Goal: Task Accomplishment & Management: Use online tool/utility

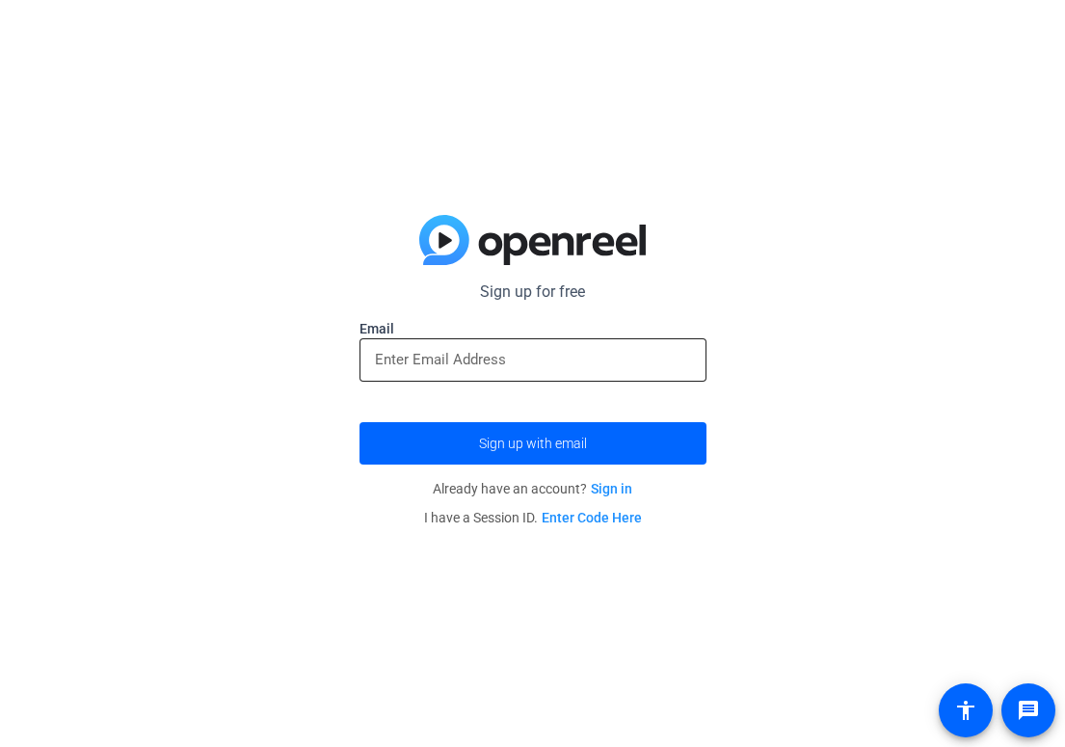
click at [497, 366] on input "email" at bounding box center [533, 359] width 316 height 23
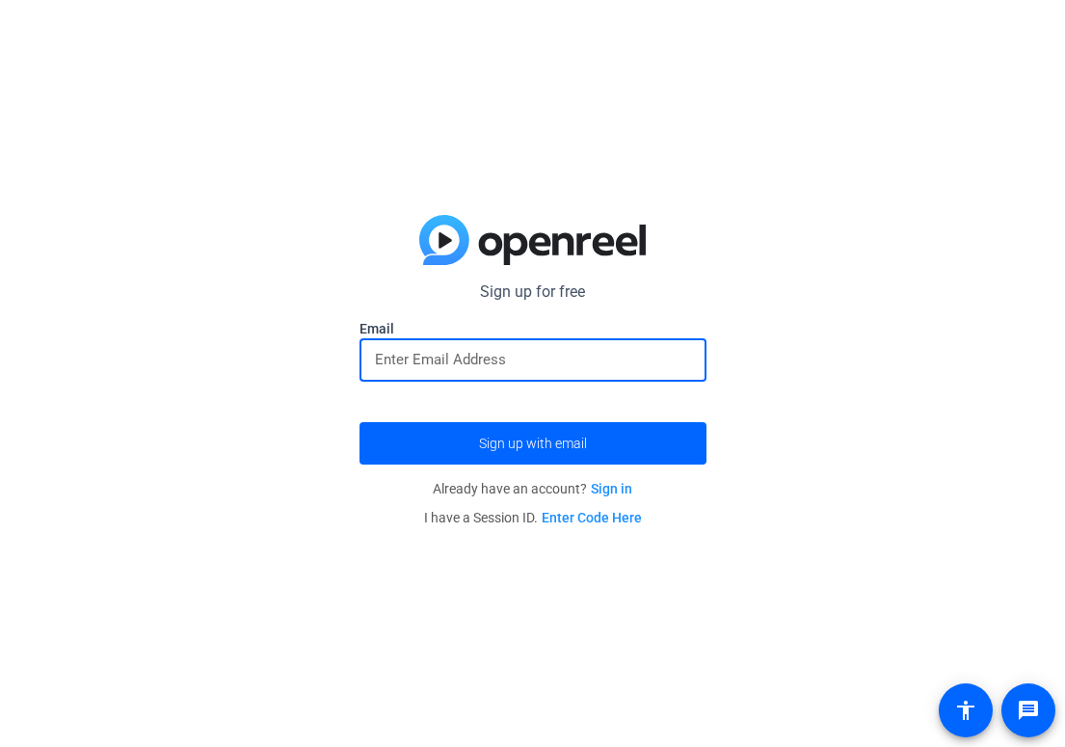
type input "[EMAIL_ADDRESS][DOMAIN_NAME]"
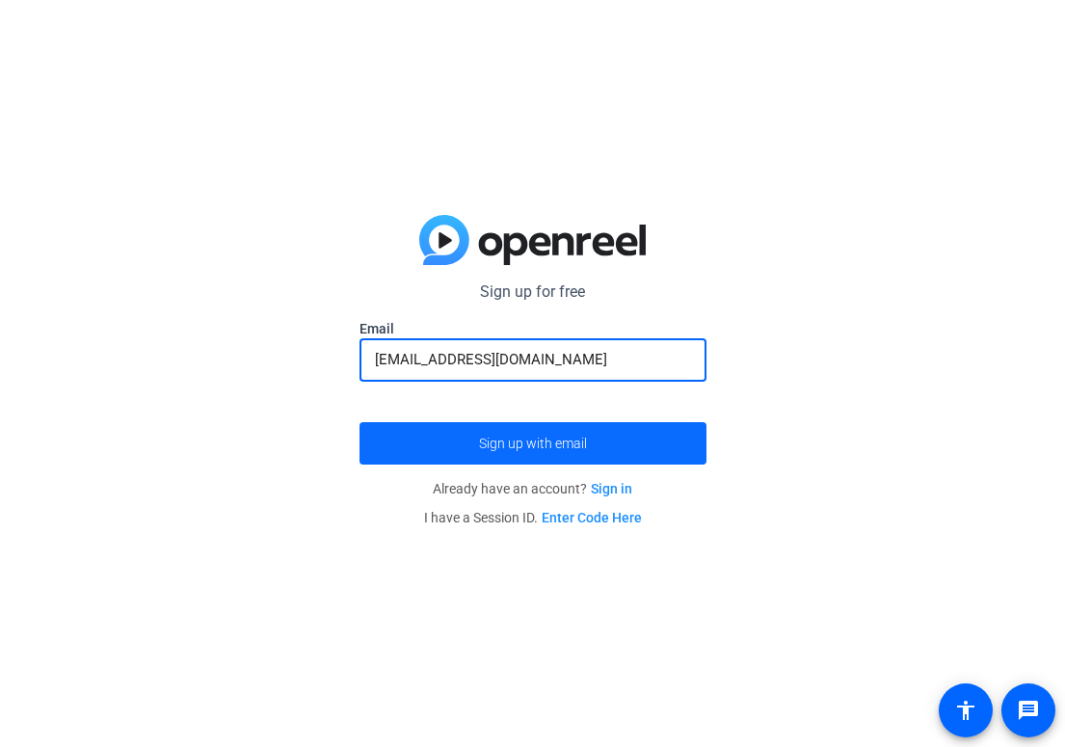
click at [547, 443] on span "Sign up with email" at bounding box center [533, 443] width 108 height 0
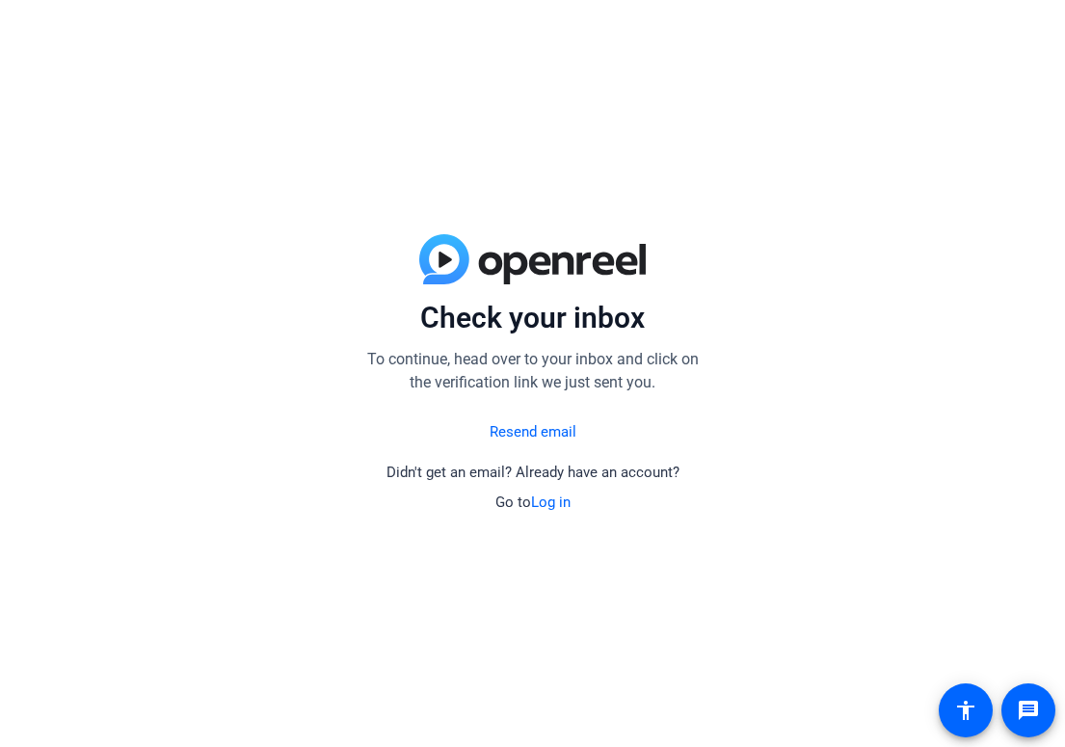
click at [548, 502] on link "Log in" at bounding box center [551, 501] width 40 height 17
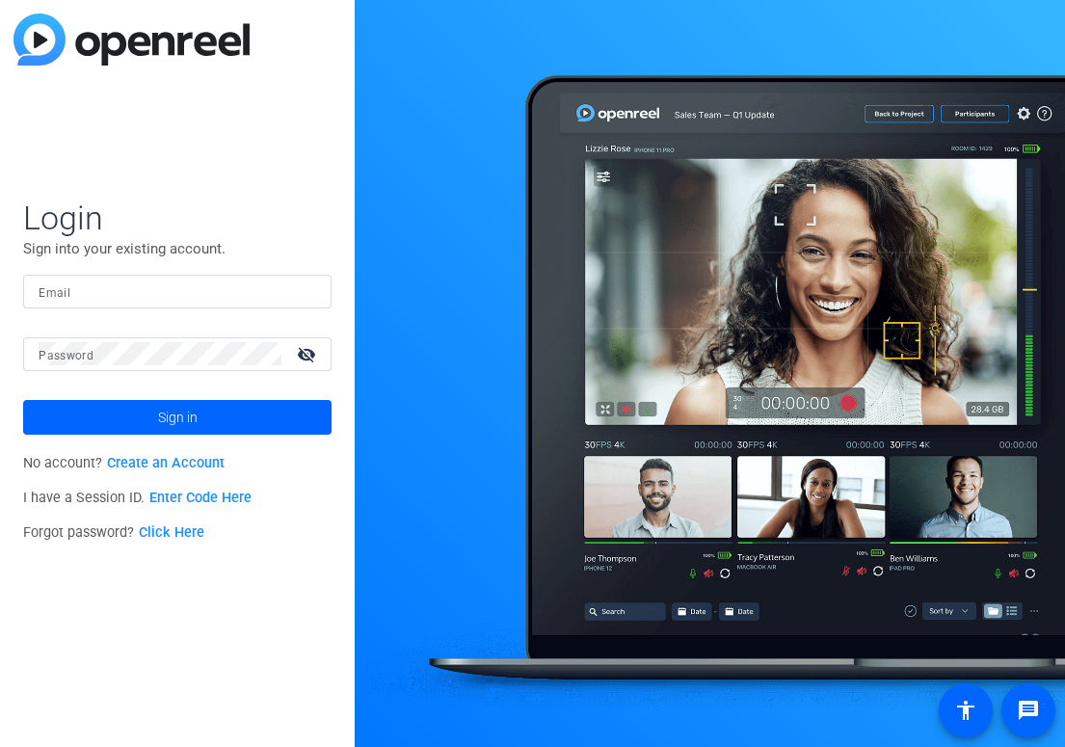
type input "[EMAIL_ADDRESS][DOMAIN_NAME]"
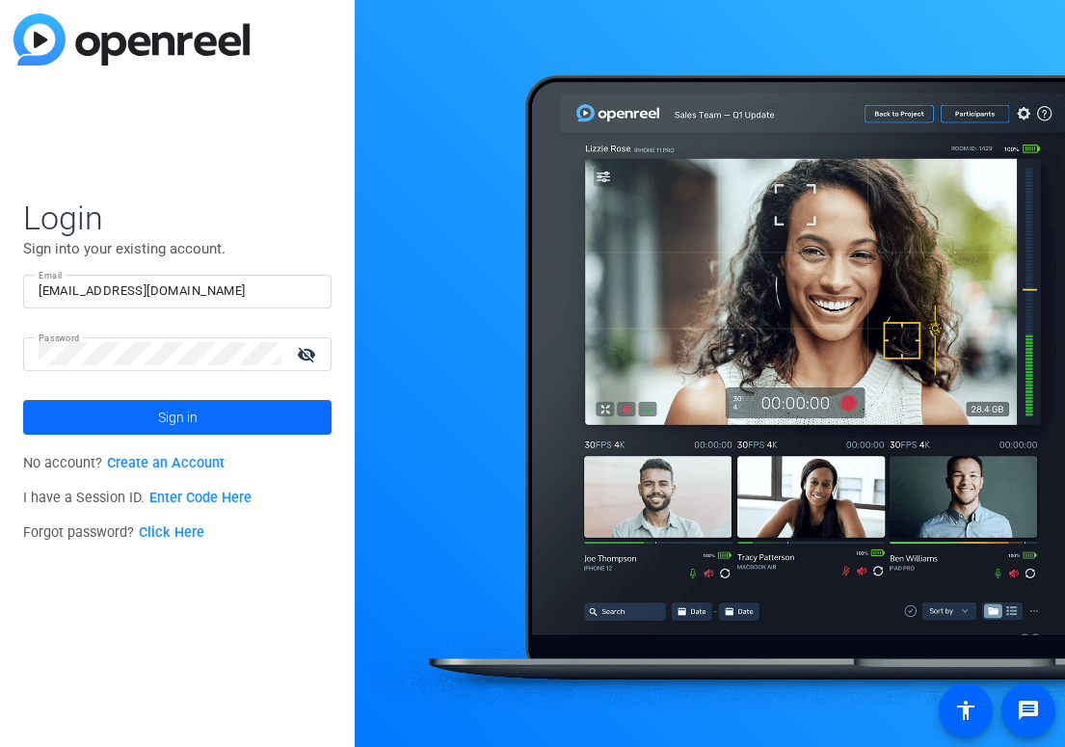
click at [156, 430] on span at bounding box center [177, 417] width 308 height 46
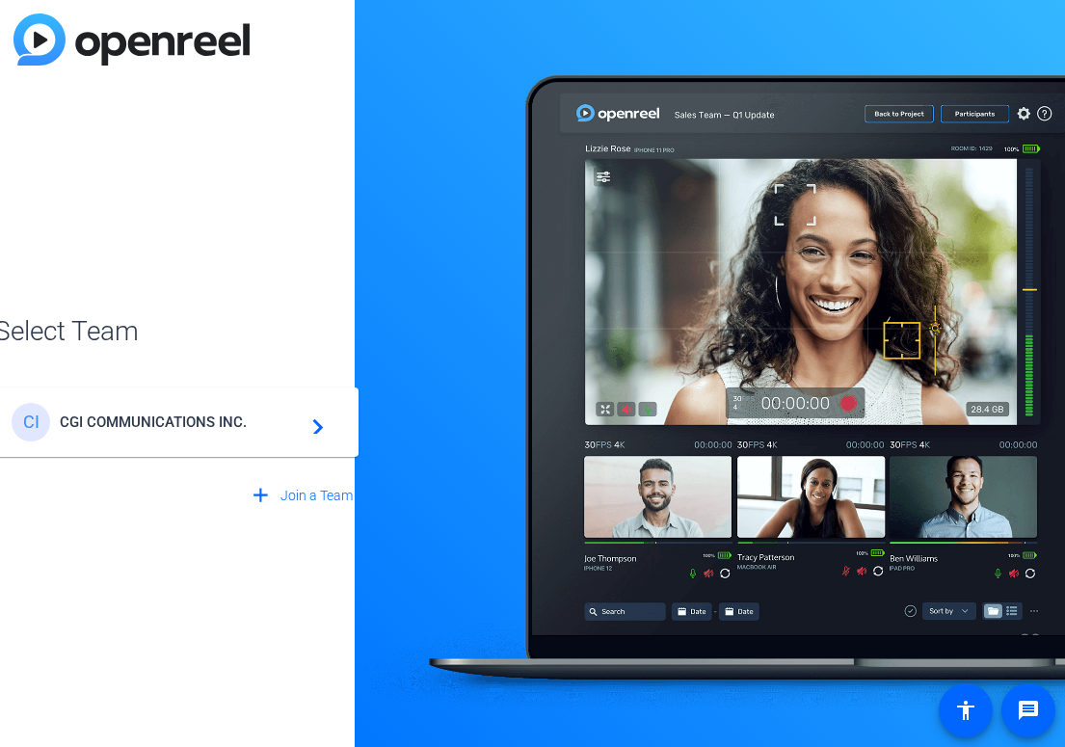
click at [240, 421] on span "CGI COMMUNICATIONS INC." at bounding box center [180, 421] width 241 height 17
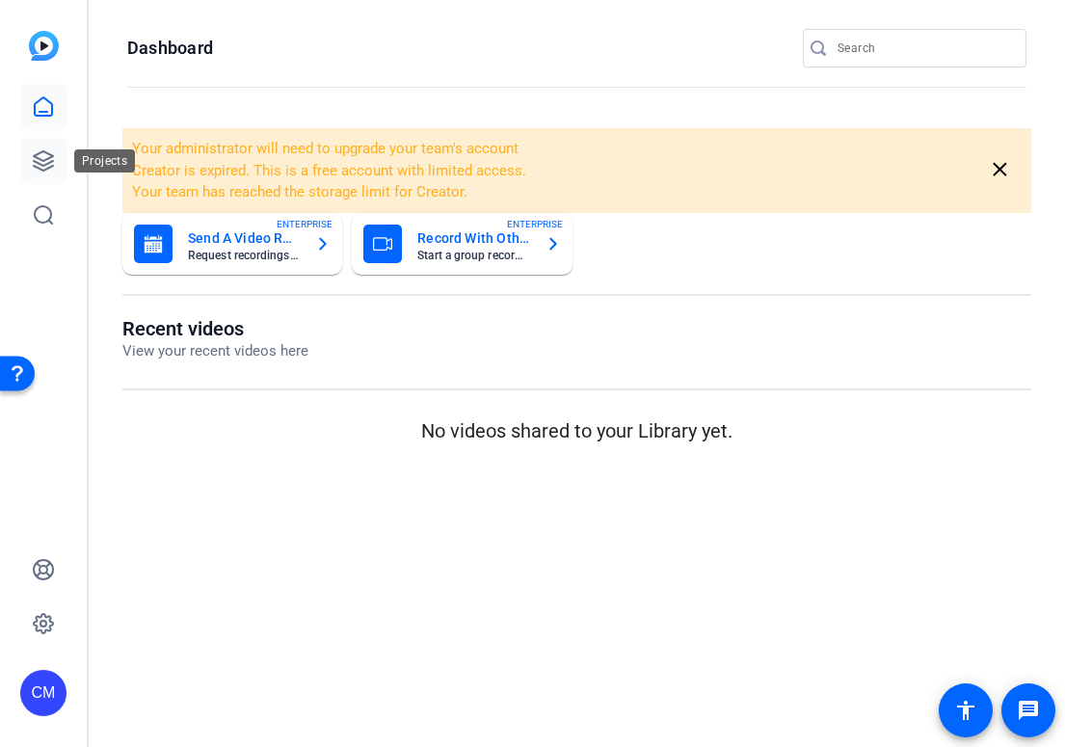
click at [50, 164] on icon at bounding box center [43, 160] width 23 height 23
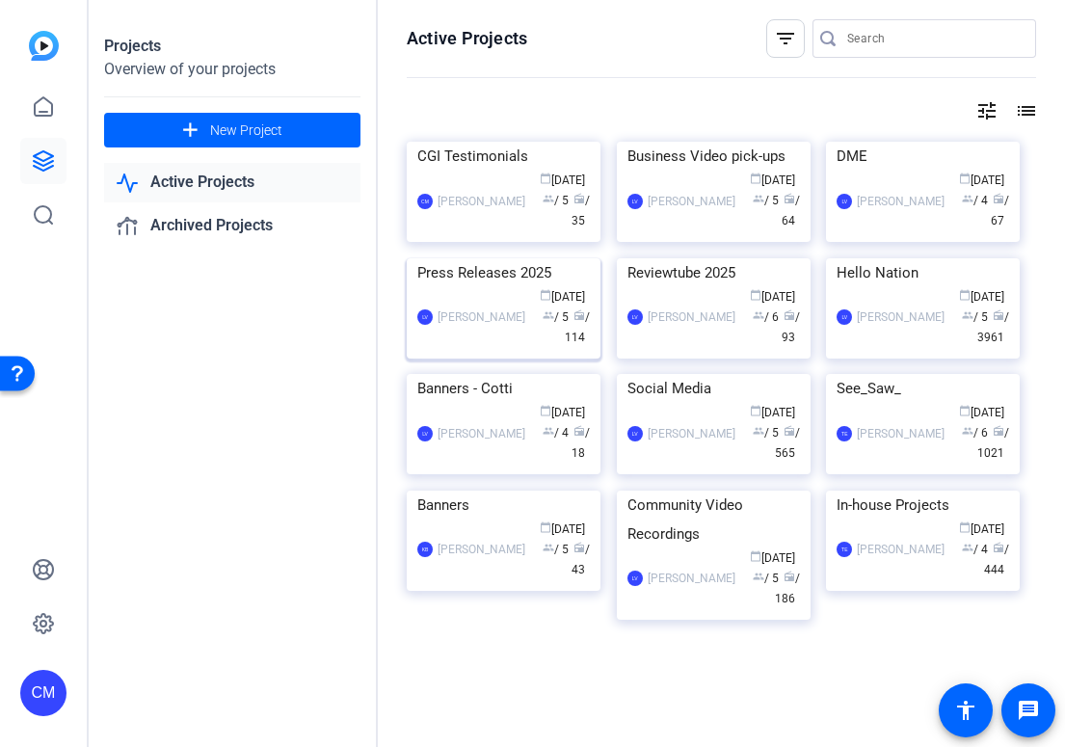
scroll to position [142, 0]
click at [894, 343] on div "LV [PERSON_NAME] calendar_today [DATE] group / 5 radio / 3961" at bounding box center [922, 317] width 172 height 61
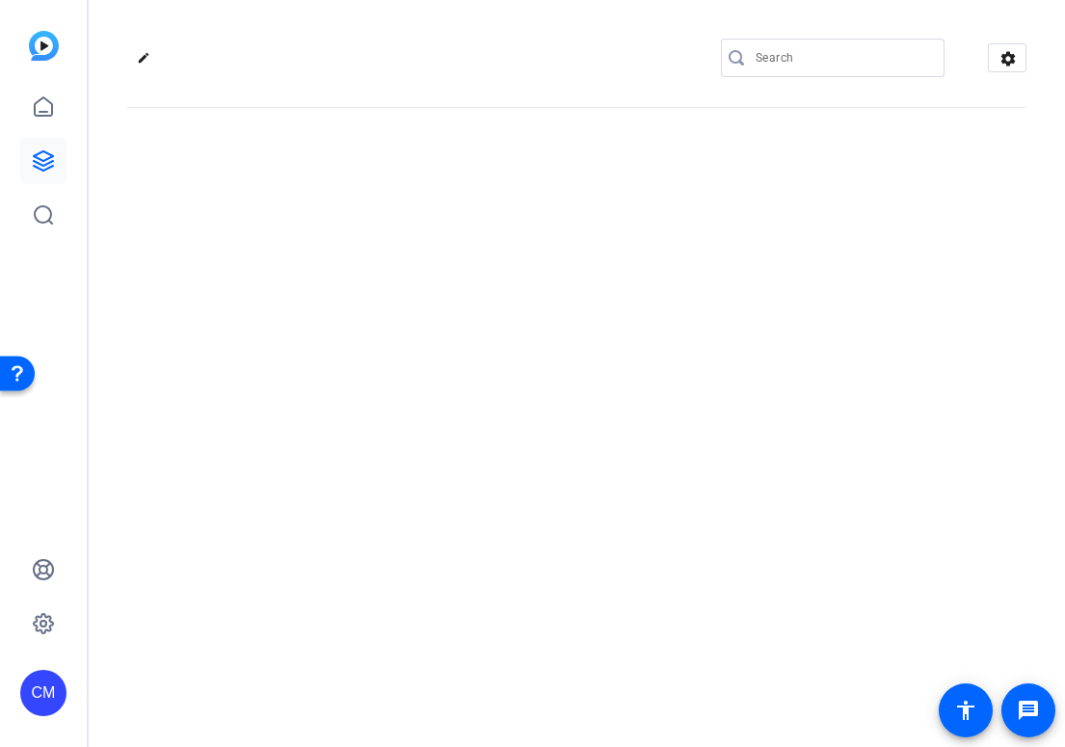
click at [894, 343] on div "edit settings" at bounding box center [577, 373] width 976 height 747
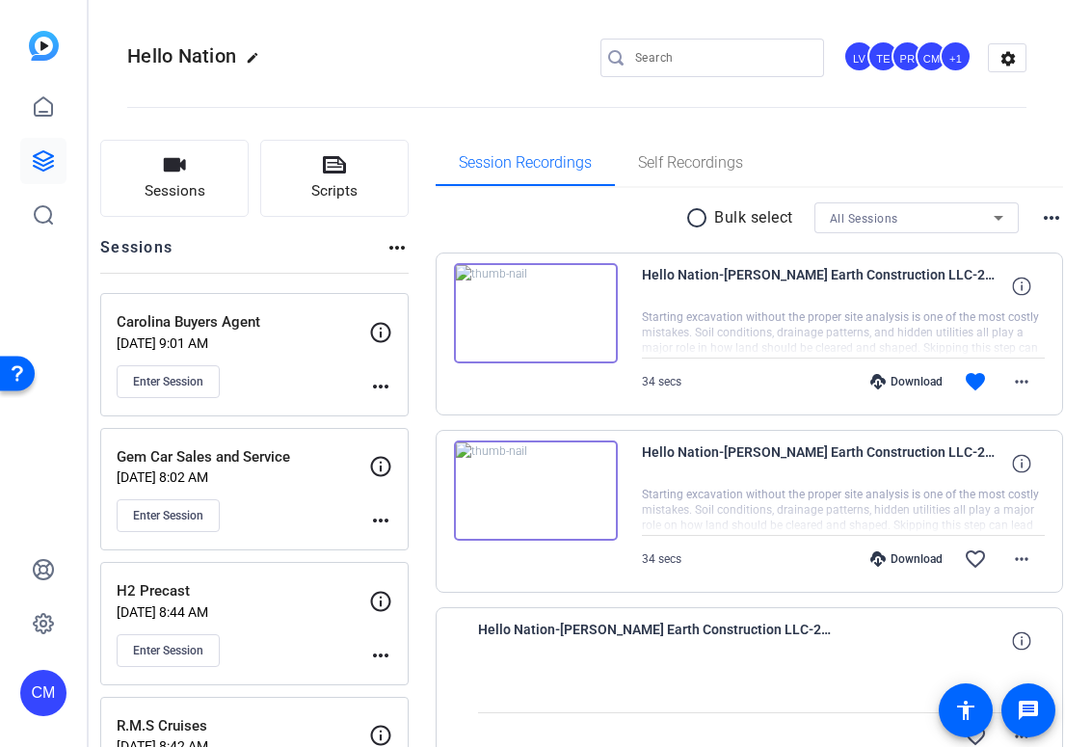
click at [334, 400] on div "Carolina Buyers Agent [DATE] 9:01 AM Enter Session more_horiz" at bounding box center [254, 354] width 308 height 123
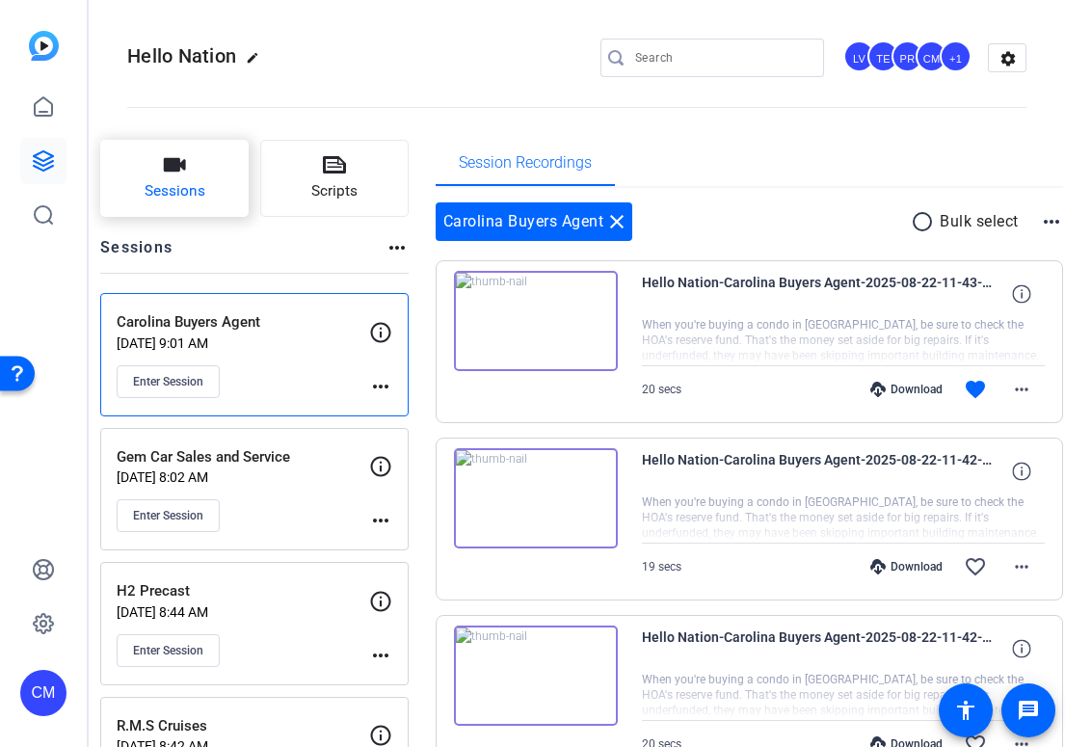
click at [203, 185] on span "Sessions" at bounding box center [175, 191] width 61 height 22
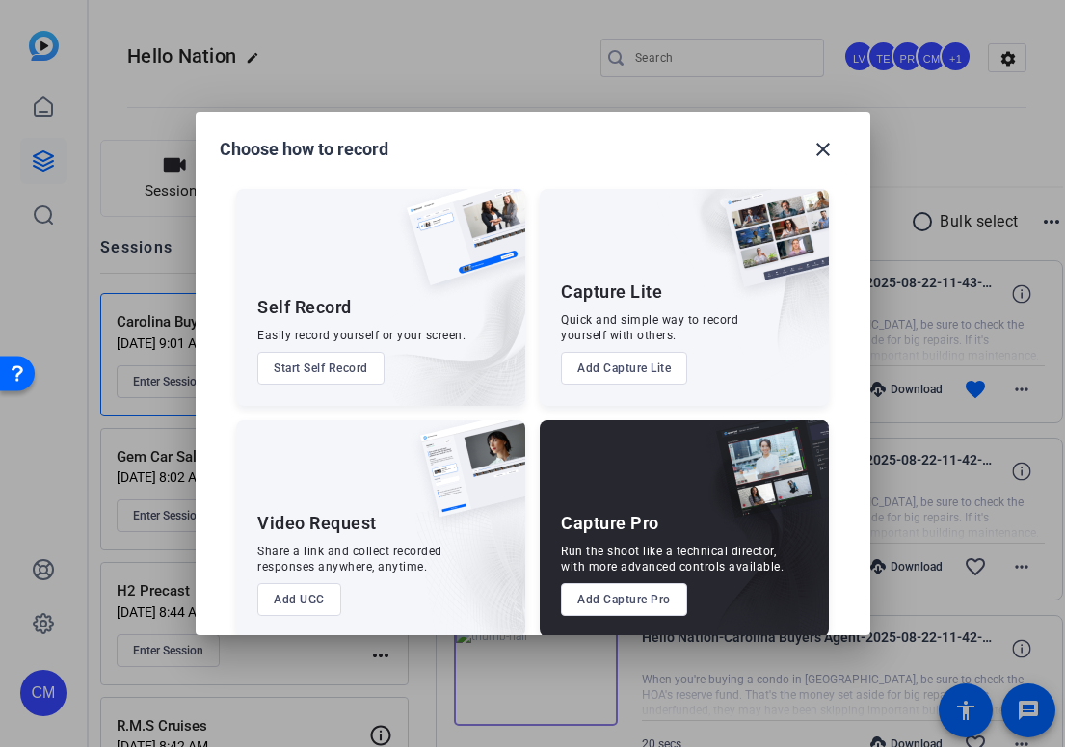
click at [610, 594] on button "Add Capture Pro" at bounding box center [624, 599] width 126 height 33
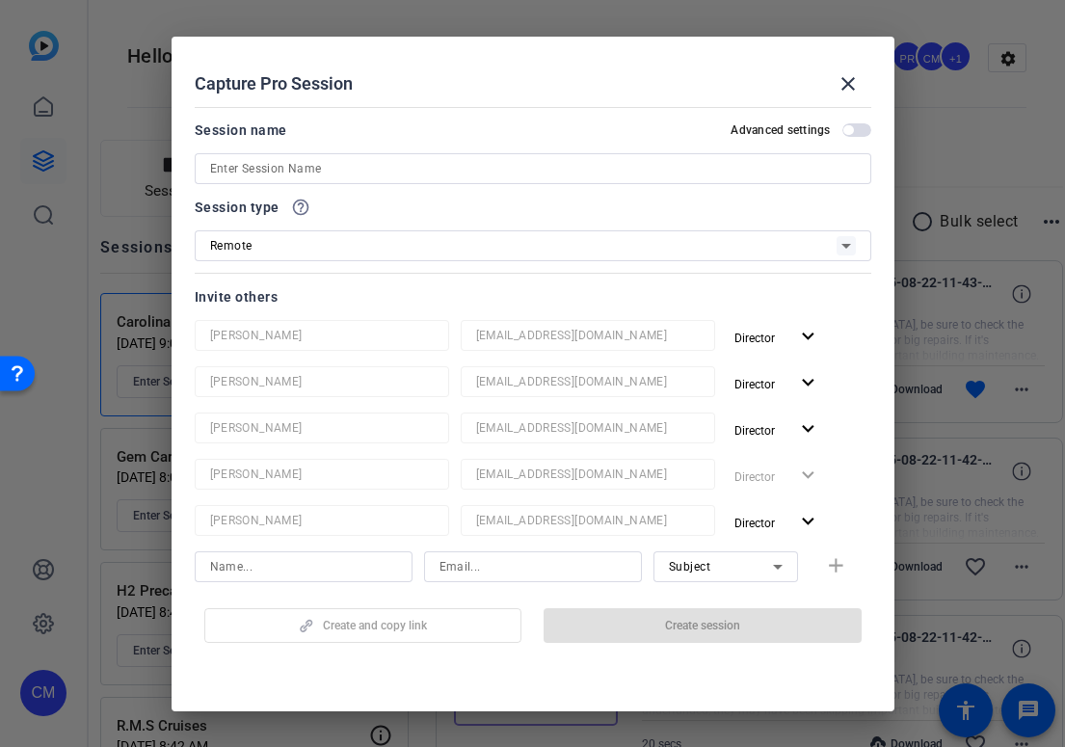
click at [387, 167] on input at bounding box center [533, 168] width 646 height 23
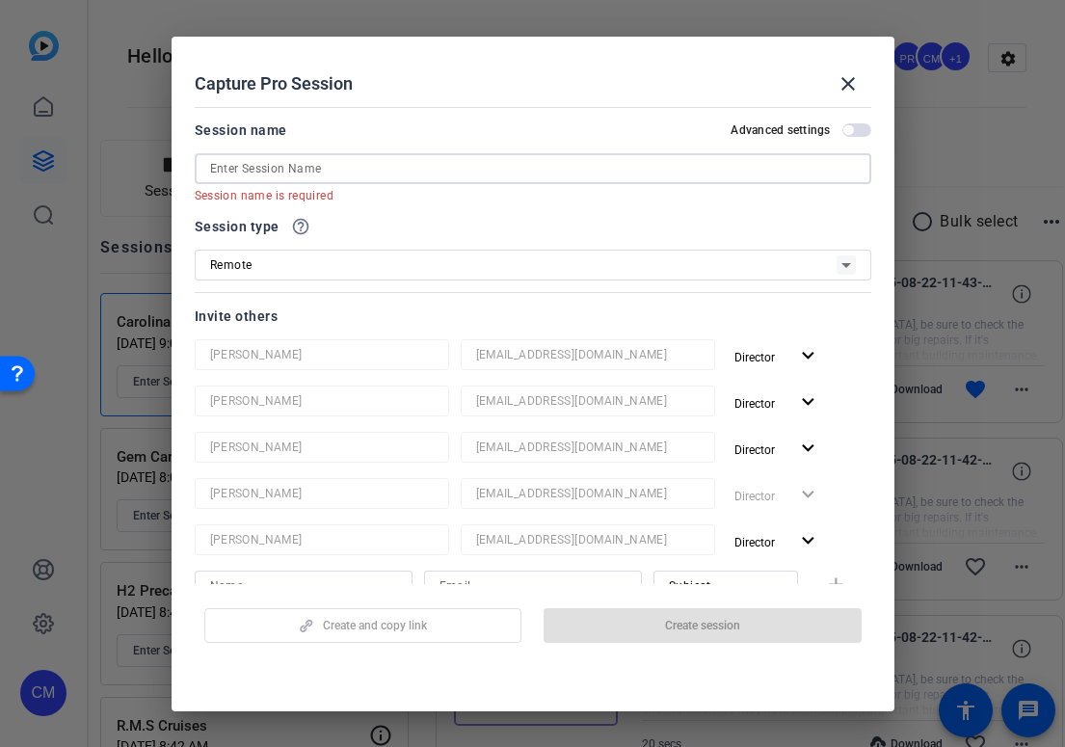
paste input "Financial Concepts"
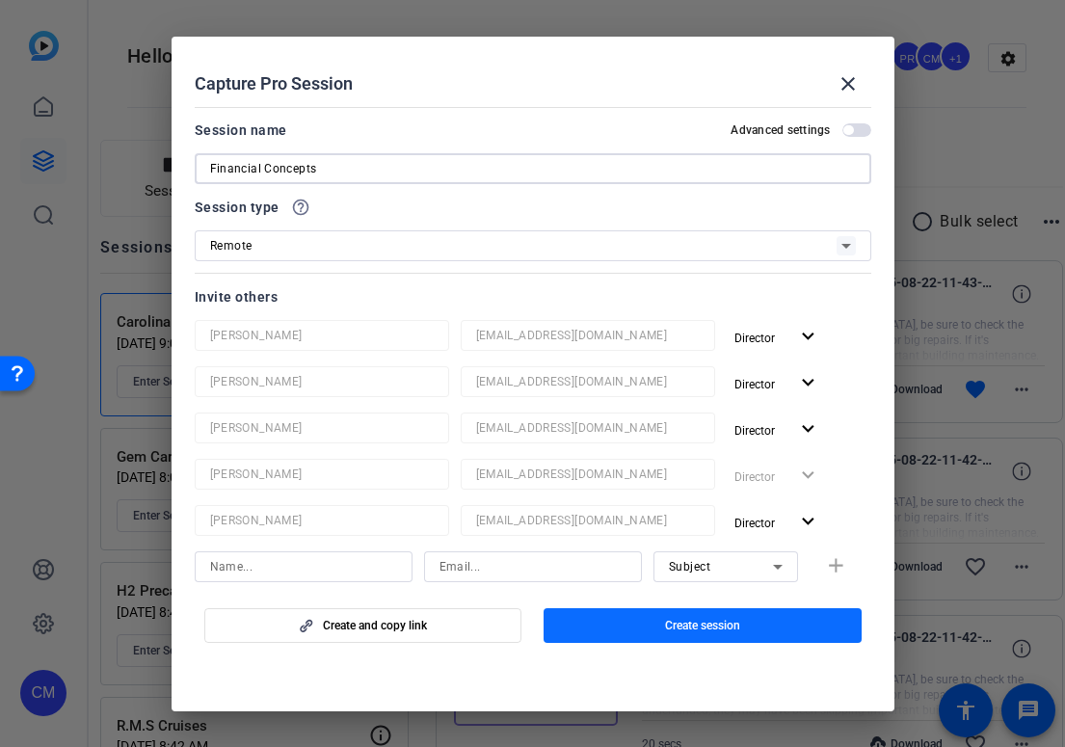
type input "Financial Concepts"
click at [684, 622] on span "Create session" at bounding box center [702, 625] width 75 height 15
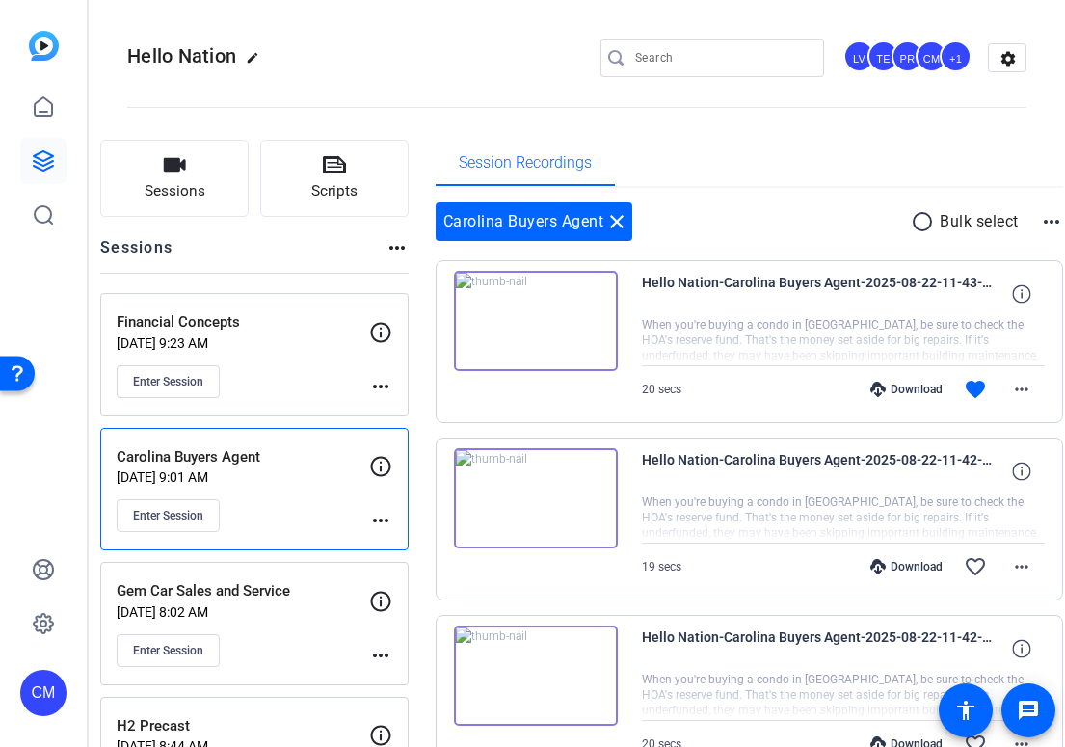
click at [327, 375] on div "Enter Session" at bounding box center [243, 381] width 252 height 33
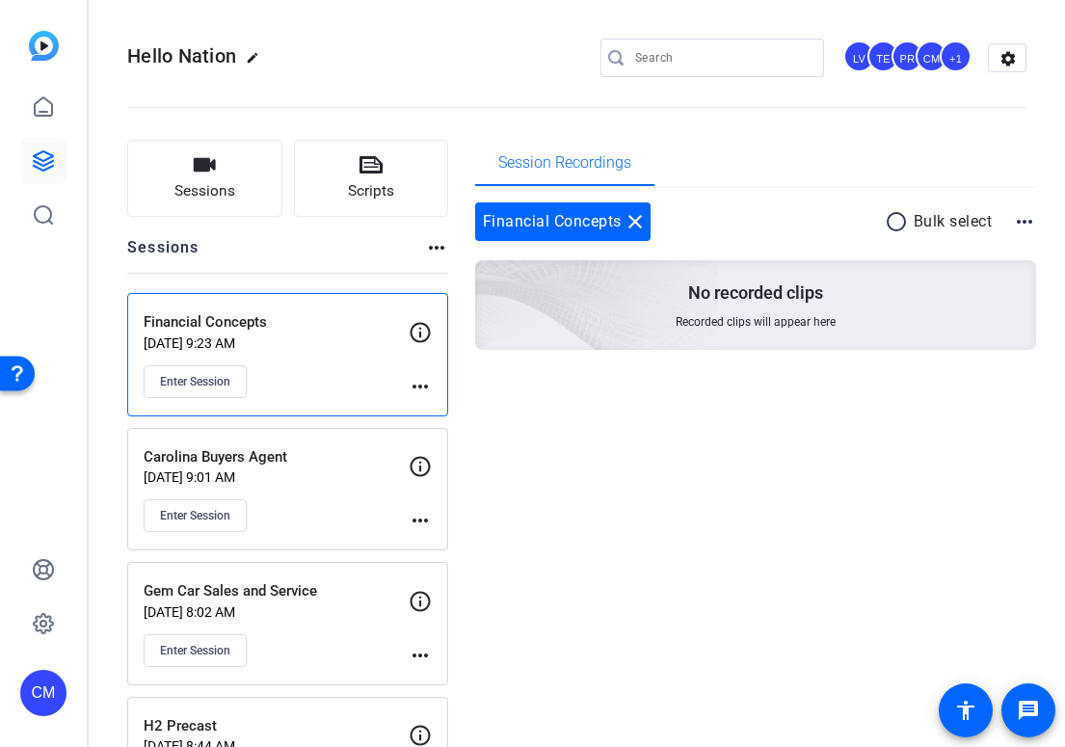
click at [421, 387] on mat-icon "more_horiz" at bounding box center [420, 386] width 23 height 23
click at [448, 406] on span "Edit Session" at bounding box center [468, 414] width 88 height 23
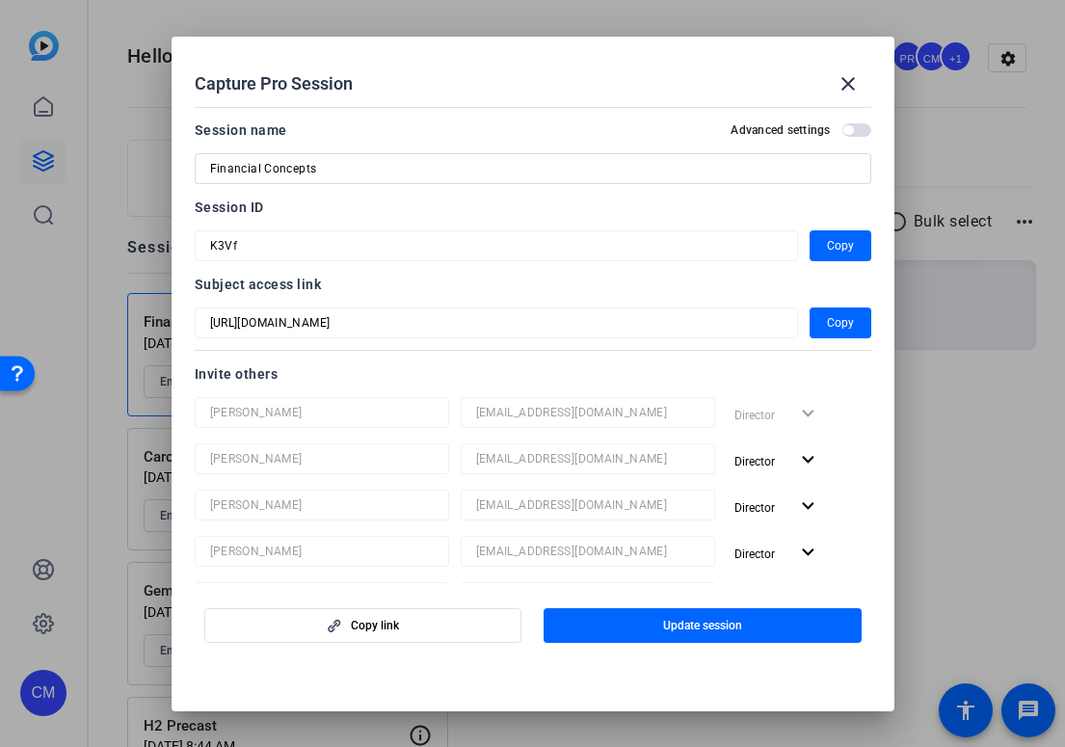
click at [172, 239] on mat-dialog-content "Session name Advanced settings Financial Concepts Session ID K3Vf Copy Subject …" at bounding box center [533, 342] width 723 height 486
